Goal: Find specific page/section: Find specific page/section

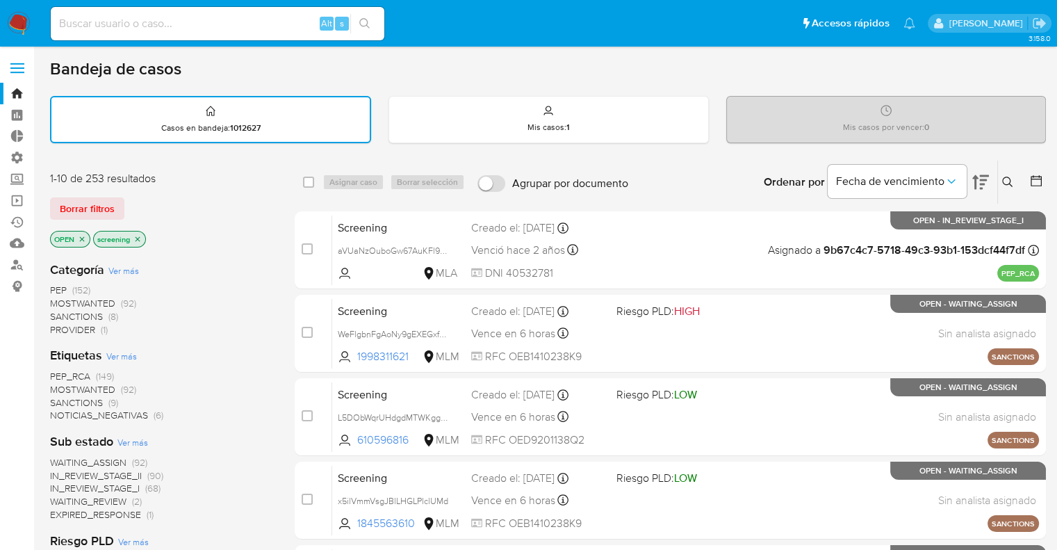
click at [61, 400] on span "SANCTIONS" at bounding box center [76, 402] width 53 height 14
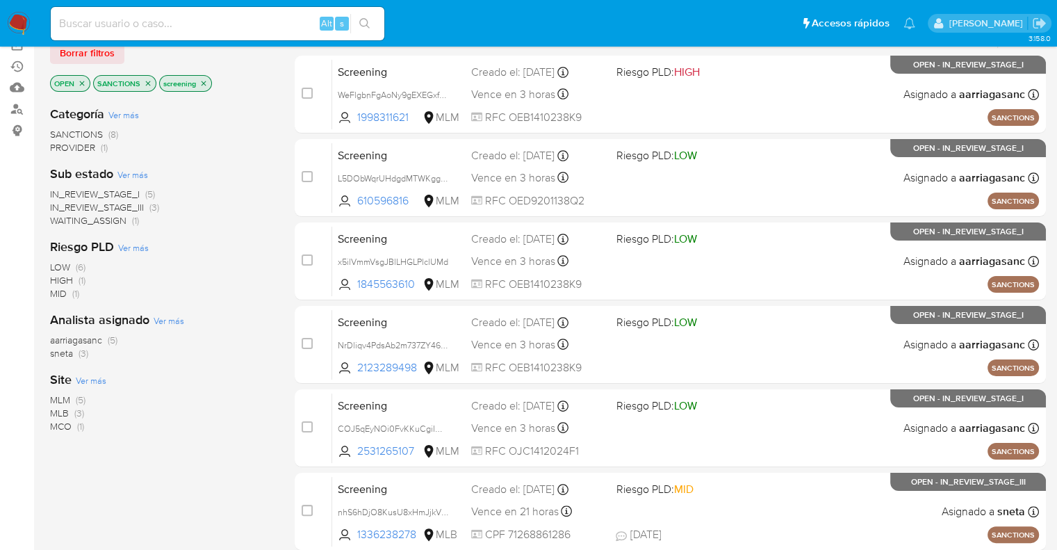
scroll to position [209, 0]
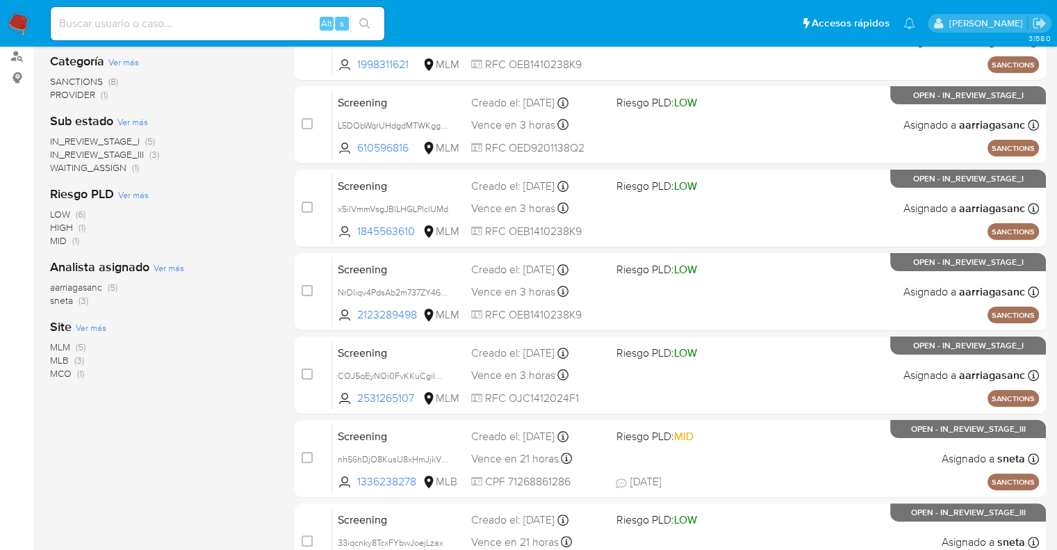
click at [58, 371] on span "MCO" at bounding box center [61, 373] width 22 height 14
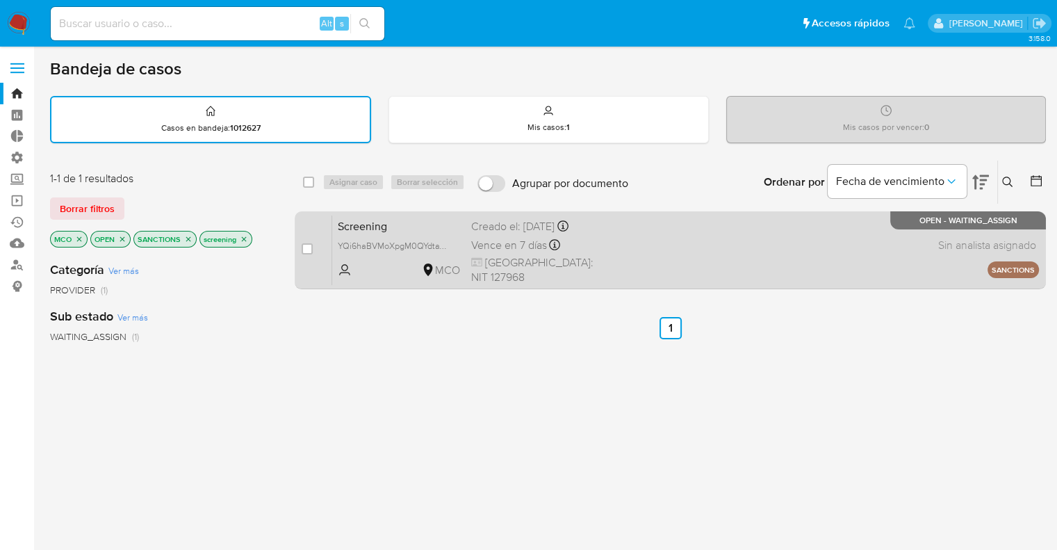
click at [423, 231] on span "Screening" at bounding box center [399, 225] width 122 height 18
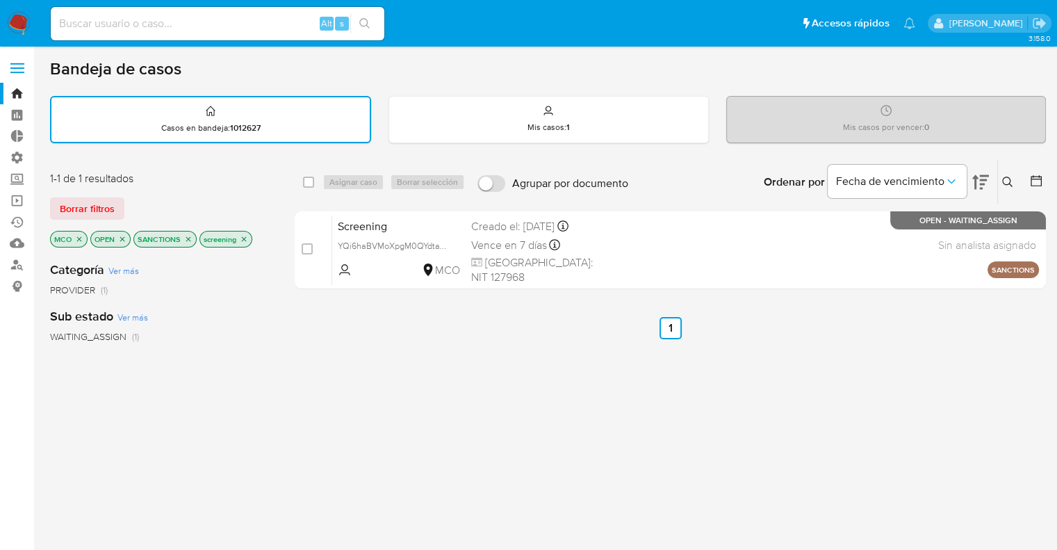
click at [81, 238] on icon "close-filter" at bounding box center [79, 238] width 5 height 5
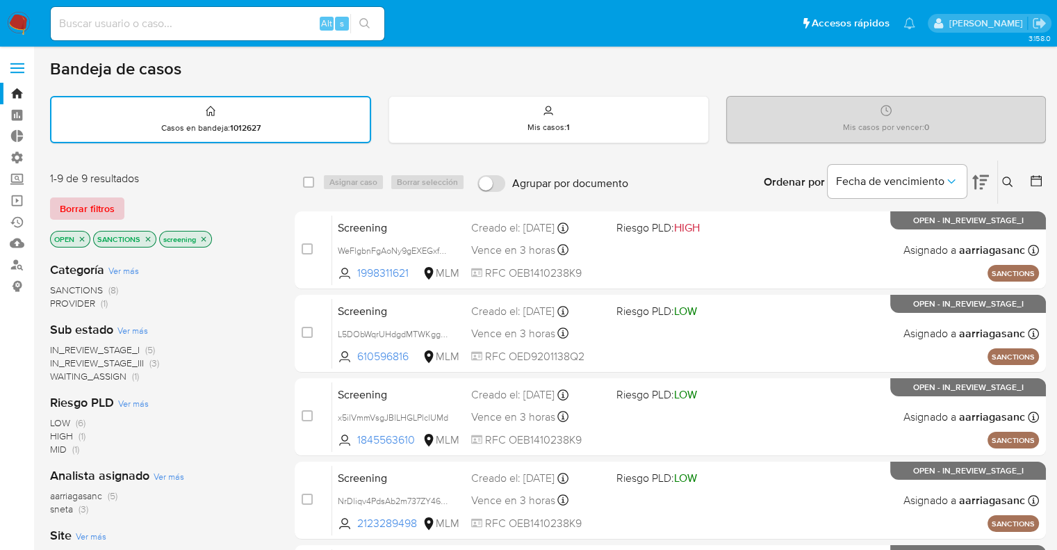
click at [102, 204] on span "Borrar filtros" at bounding box center [87, 208] width 55 height 19
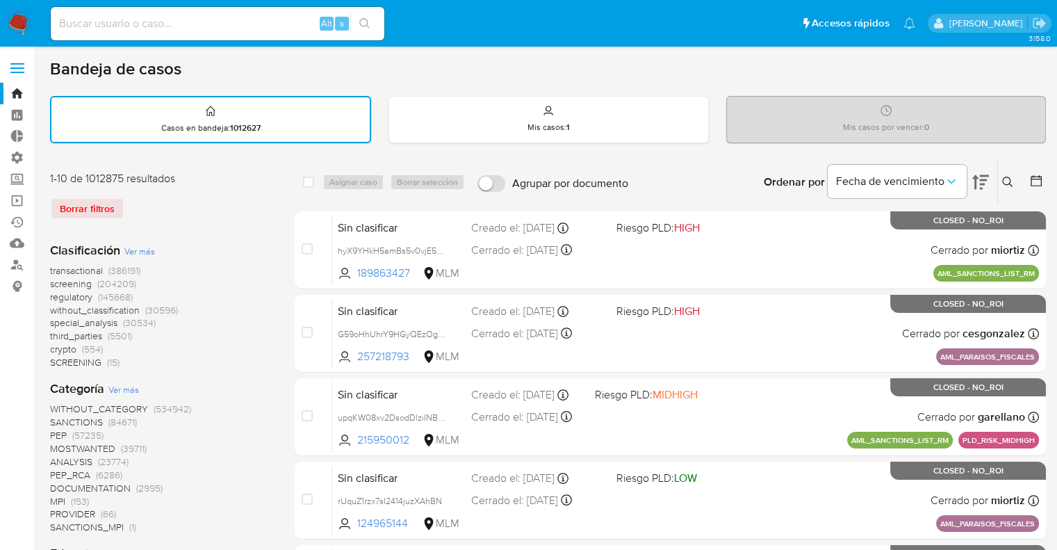
click at [54, 296] on span "regulatory" at bounding box center [71, 297] width 42 height 14
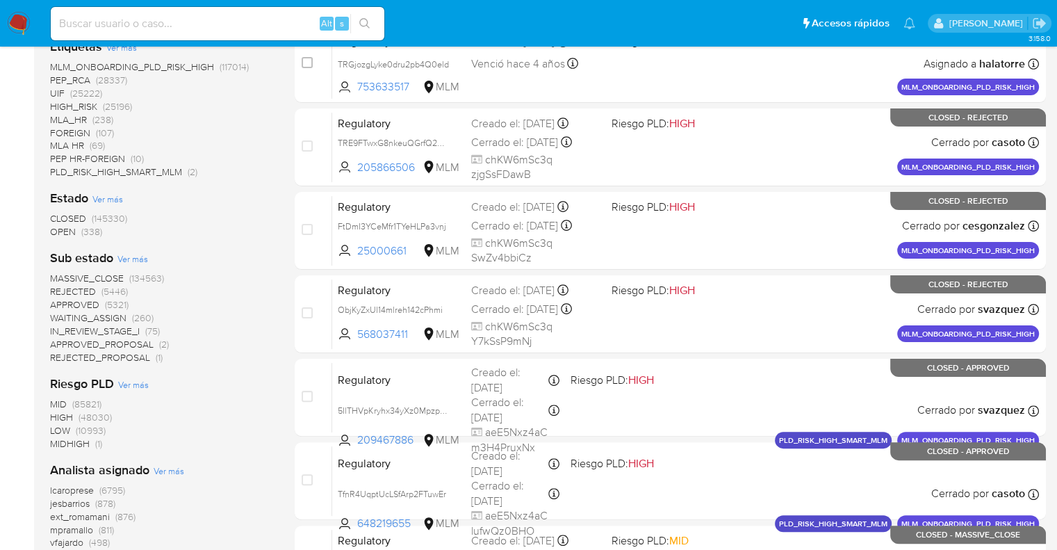
scroll to position [278, 0]
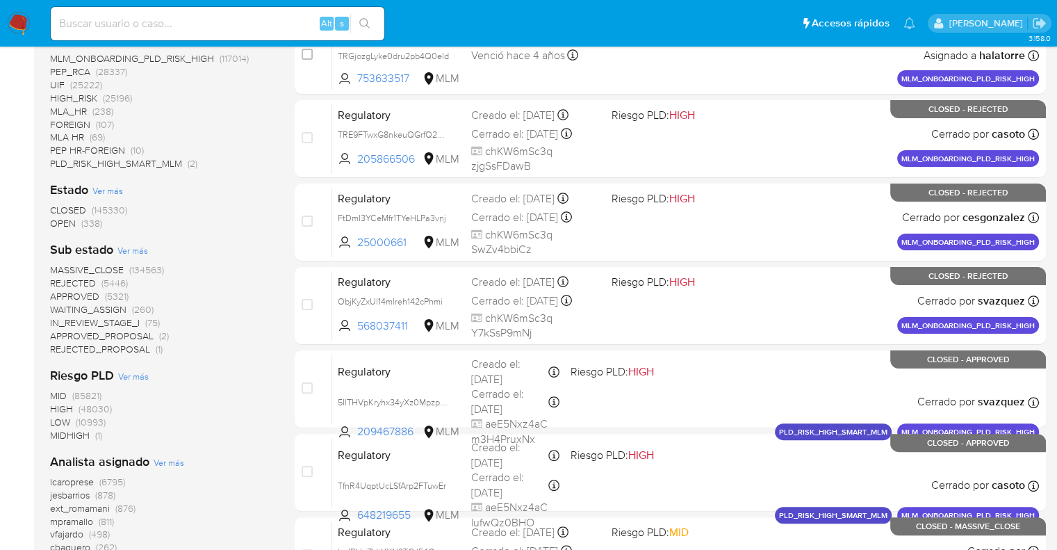
click at [57, 221] on span "OPEN" at bounding box center [63, 223] width 26 height 14
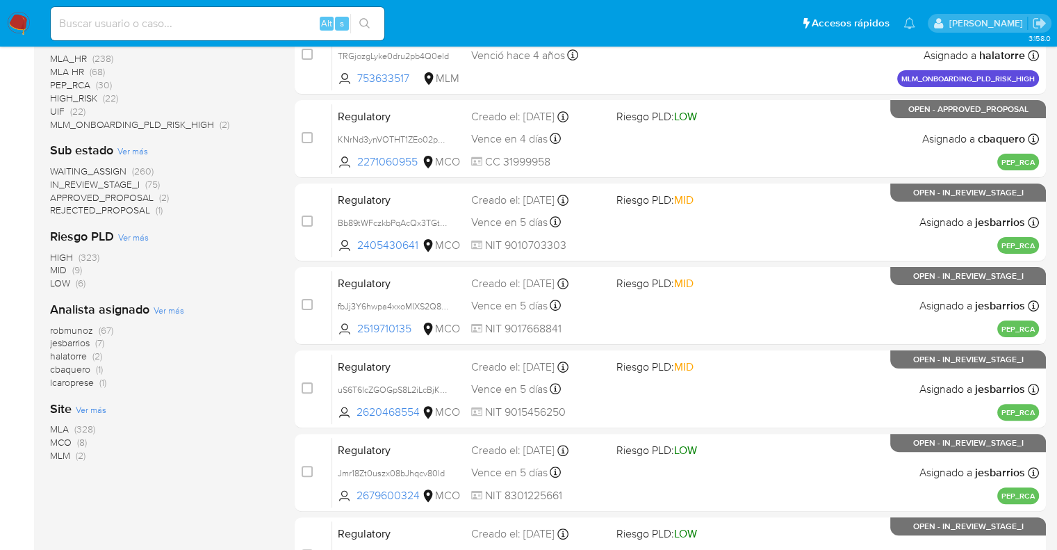
click at [53, 442] on span "MCO" at bounding box center [61, 442] width 22 height 14
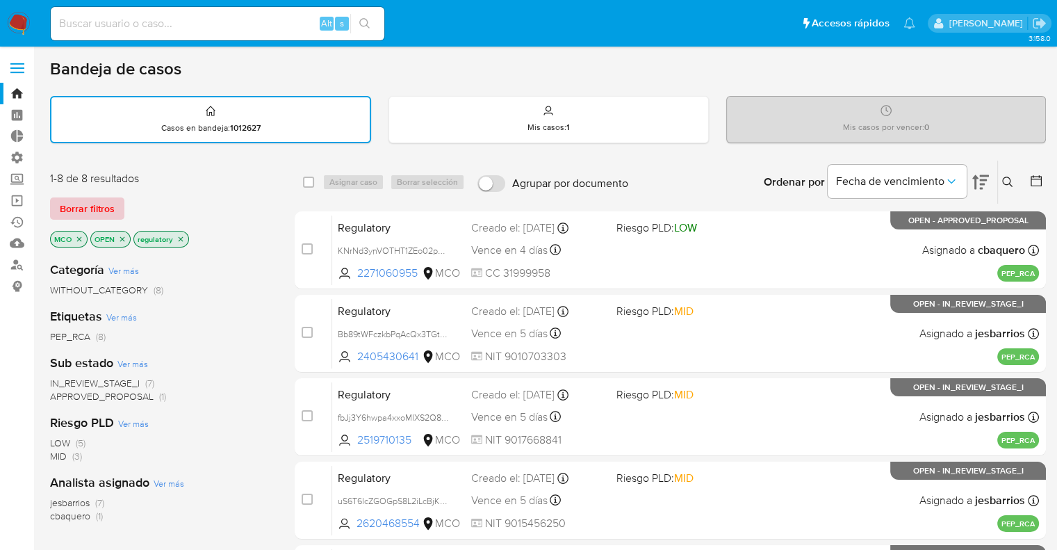
click at [114, 209] on button "Borrar filtros" at bounding box center [87, 208] width 74 height 22
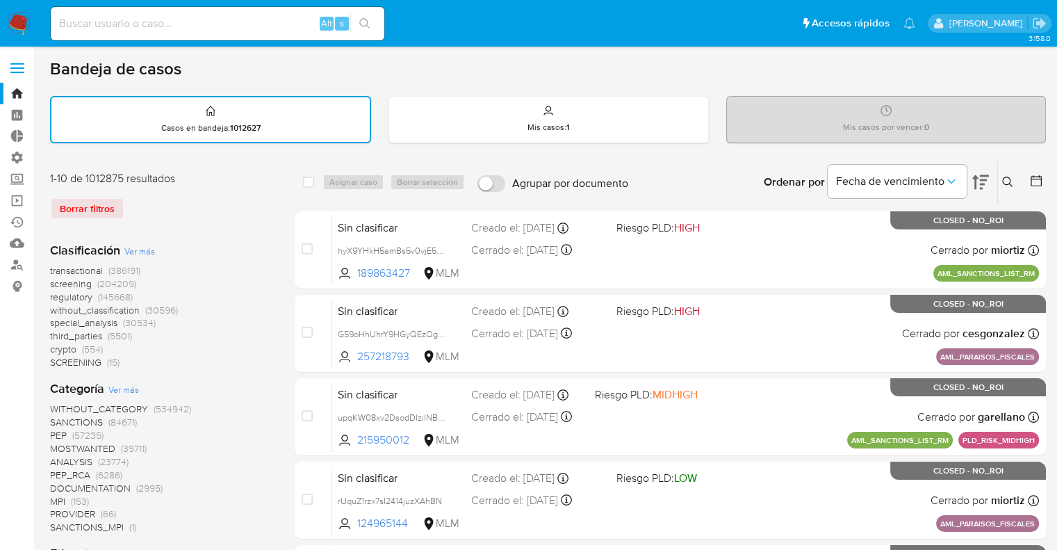
click at [53, 277] on span "screening" at bounding box center [71, 284] width 42 height 14
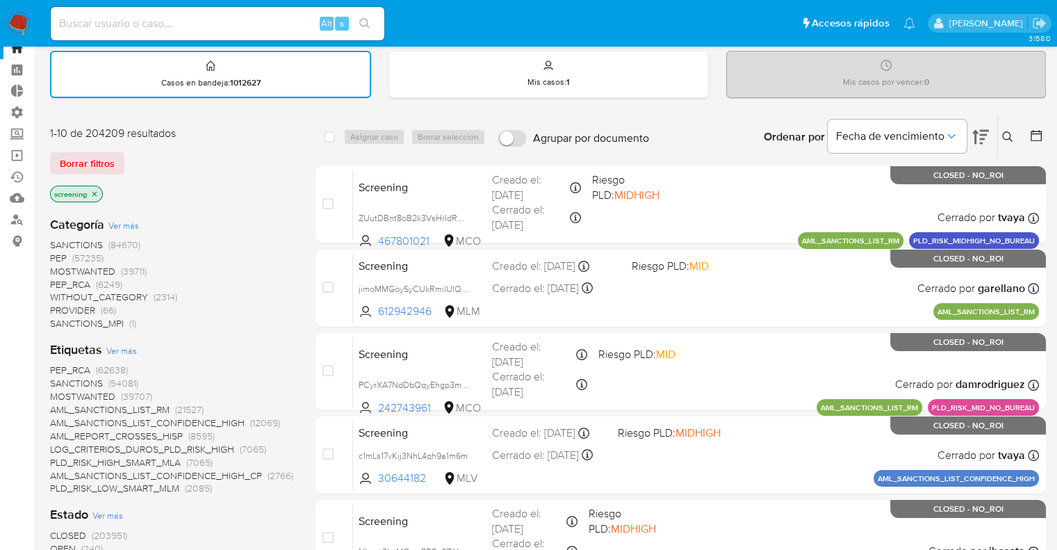
scroll to position [139, 0]
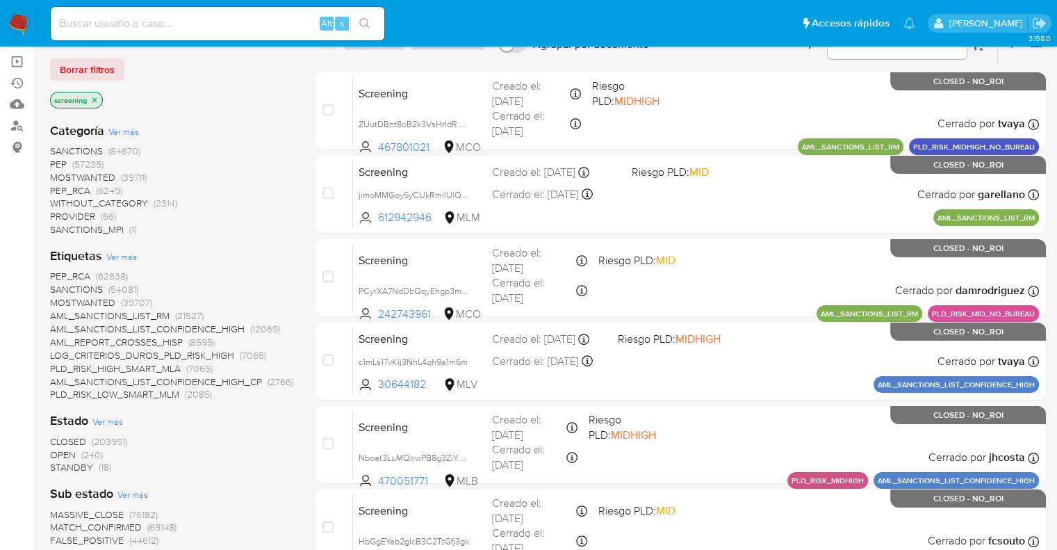
click at [56, 453] on span "OPEN" at bounding box center [63, 455] width 26 height 14
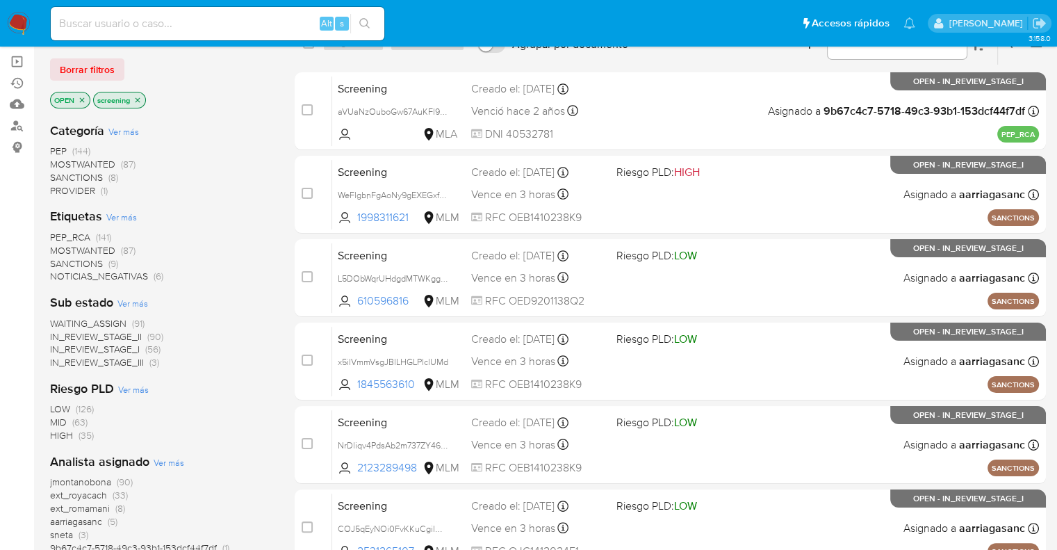
click at [55, 233] on span "PEP_RCA" at bounding box center [70, 237] width 40 height 14
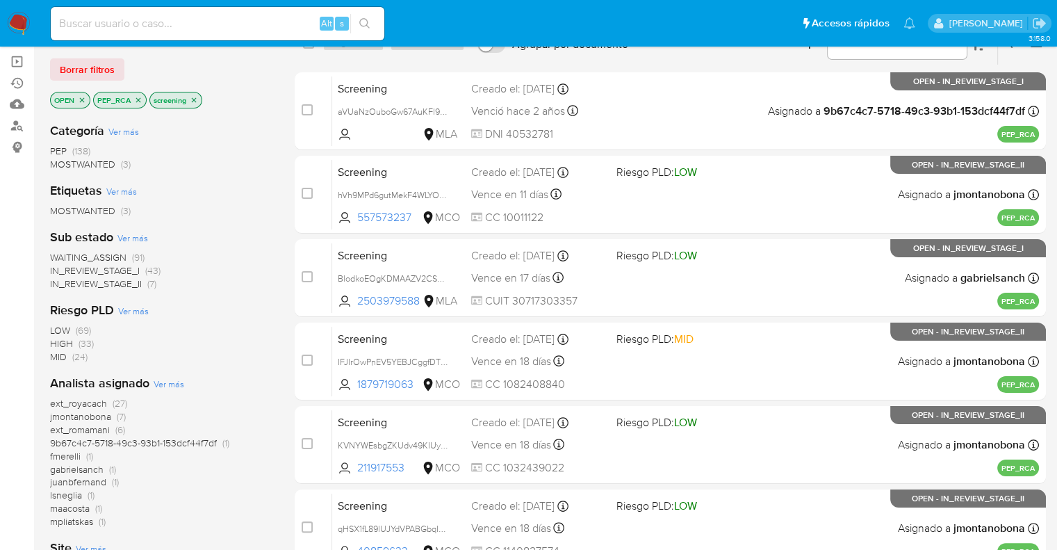
click at [58, 397] on span "ext_royacach" at bounding box center [78, 403] width 57 height 14
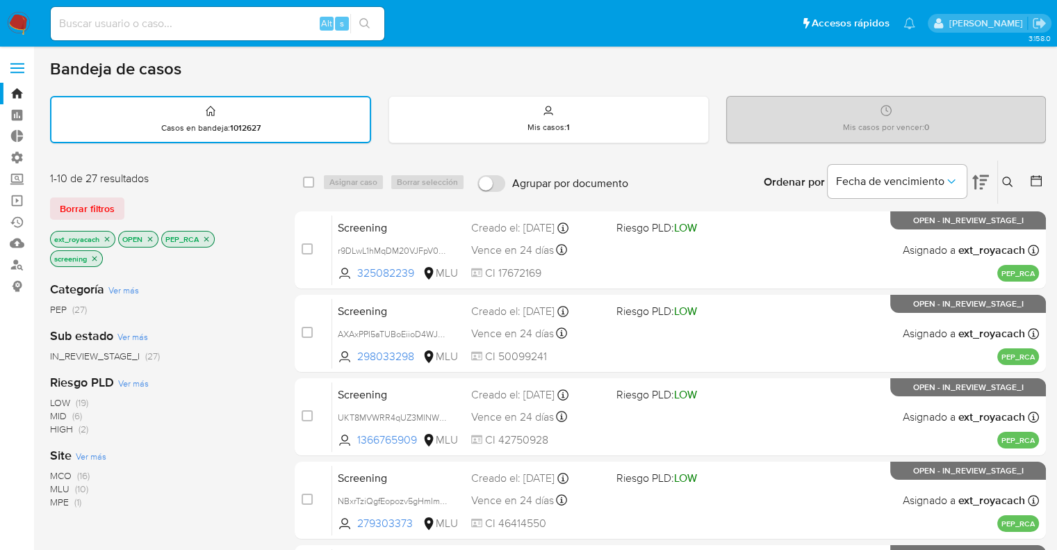
click at [109, 236] on icon "close-filter" at bounding box center [107, 239] width 8 height 8
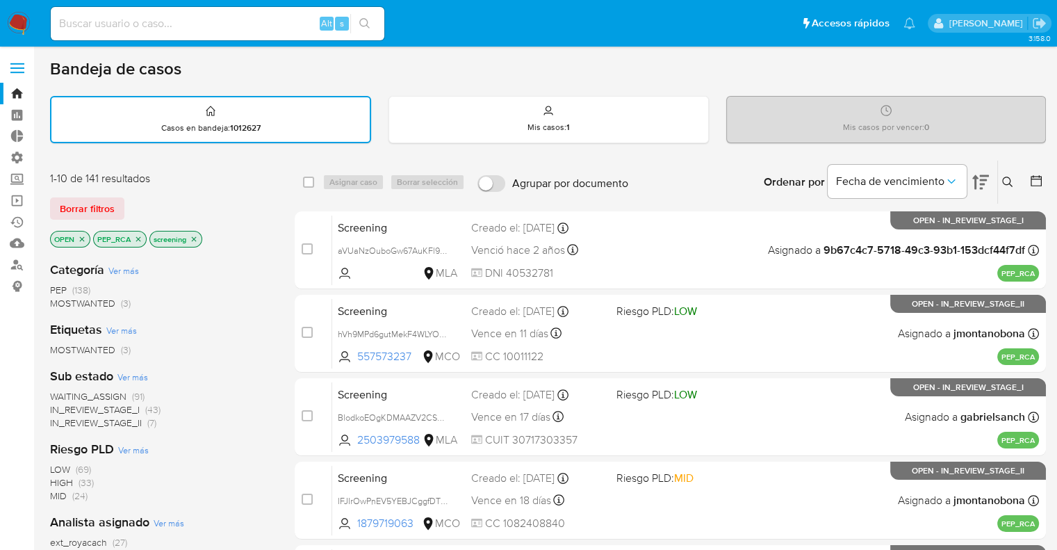
click at [136, 238] on icon "close-filter" at bounding box center [138, 239] width 8 height 8
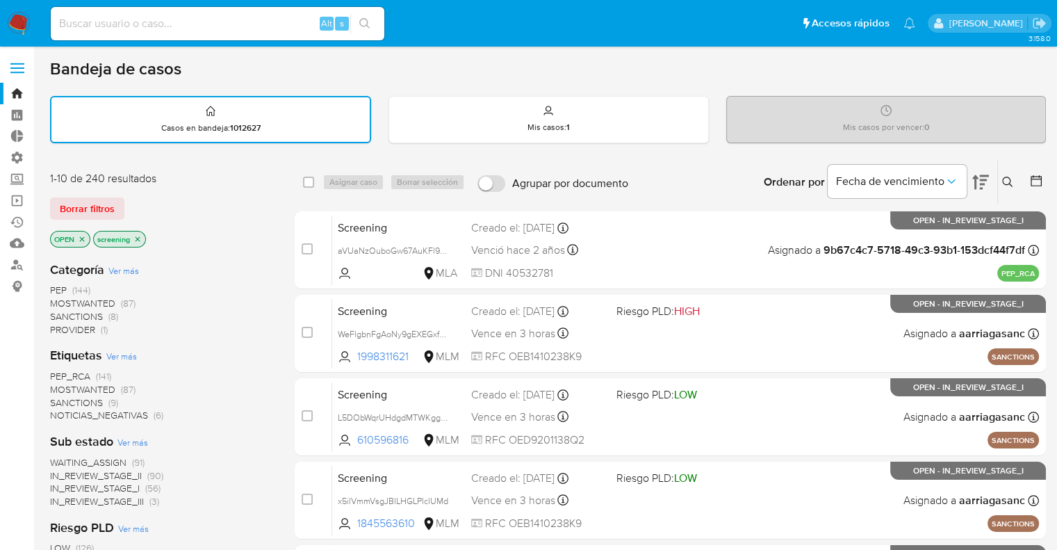
click at [133, 193] on div "1-10 de 240 resultados Borrar filtros OPEN screening" at bounding box center [161, 210] width 222 height 79
